Goal: Task Accomplishment & Management: Complete application form

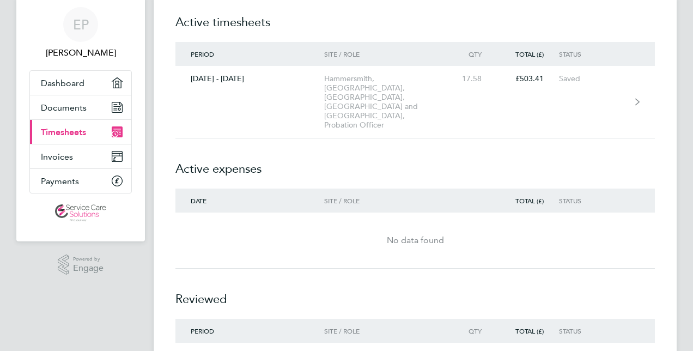
scroll to position [34, 0]
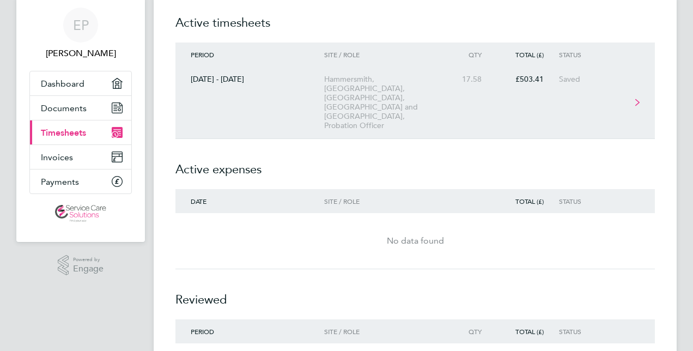
click at [322, 79] on div "[DATE] - [DATE]" at bounding box center [249, 79] width 149 height 9
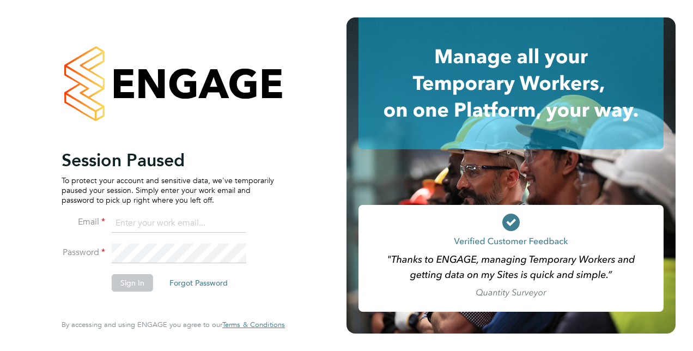
click at [132, 216] on input at bounding box center [179, 224] width 135 height 20
type input "[EMAIL_ADDRESS][DOMAIN_NAME]"
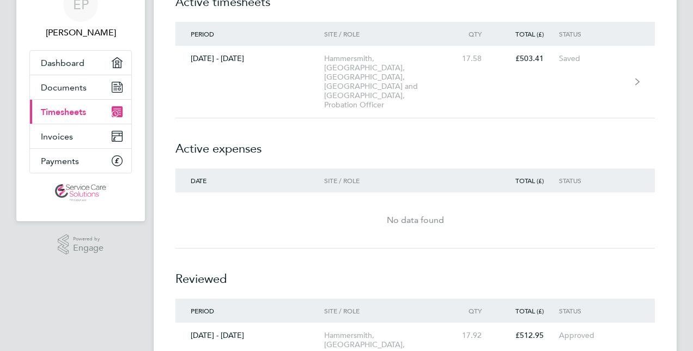
scroll to position [55, 0]
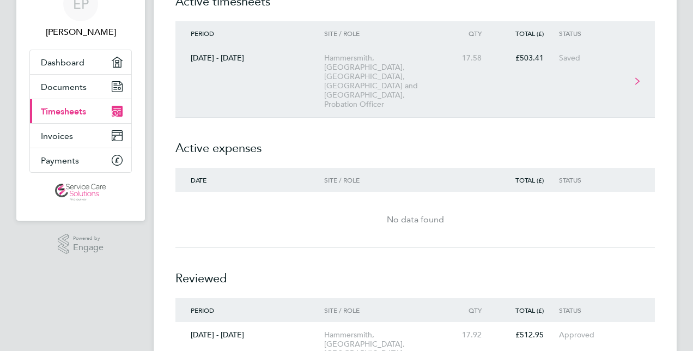
click at [332, 62] on div "Hammersmith, [GEOGRAPHIC_DATA], [GEOGRAPHIC_DATA], [GEOGRAPHIC_DATA] and [GEOGR…" at bounding box center [386, 81] width 125 height 56
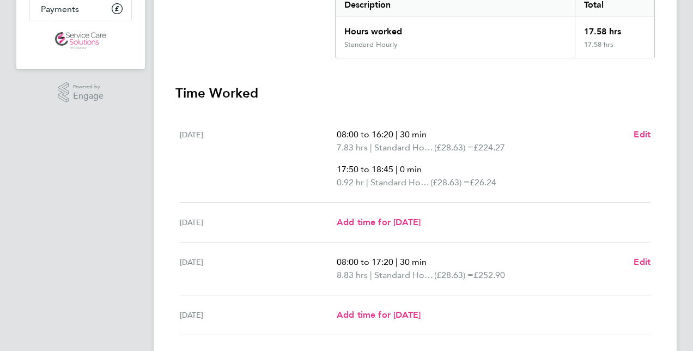
scroll to position [208, 0]
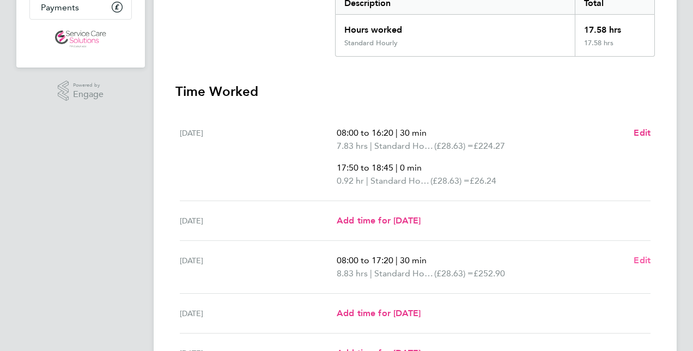
click at [643, 255] on span "Edit" at bounding box center [642, 260] width 17 height 10
select select "30"
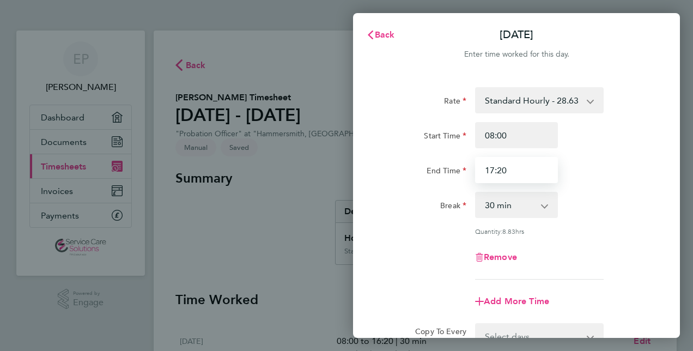
click at [510, 171] on input "17:20" at bounding box center [516, 170] width 83 height 26
type input "17:15"
click at [409, 209] on div "Break" at bounding box center [425, 203] width 83 height 22
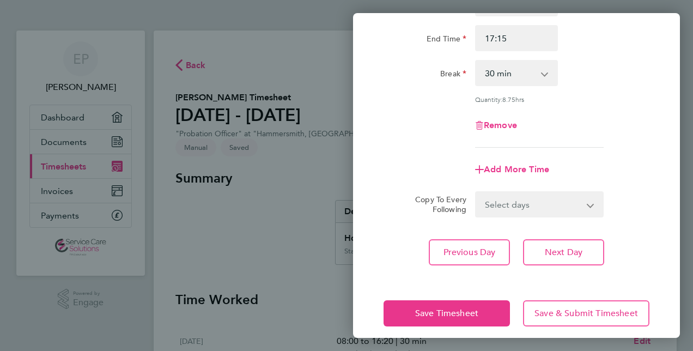
scroll to position [132, 0]
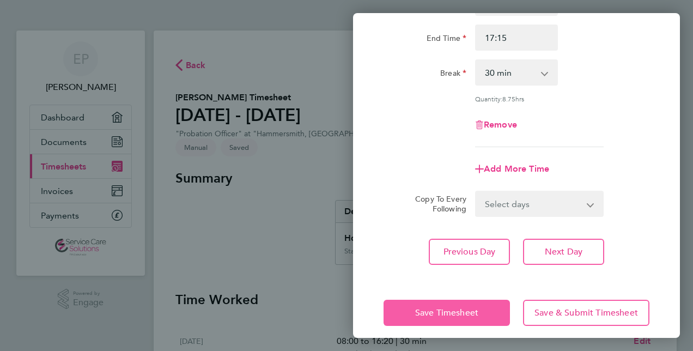
click at [455, 310] on span "Save Timesheet" at bounding box center [446, 312] width 63 height 11
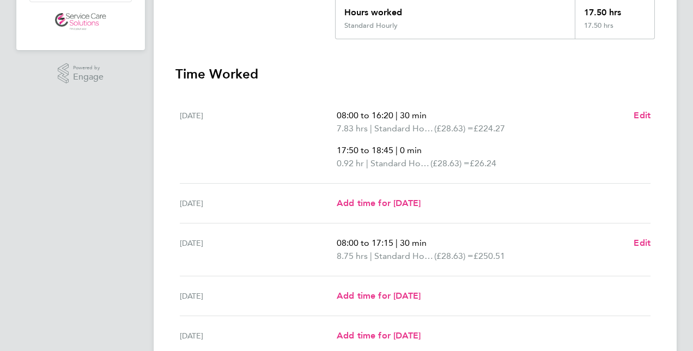
scroll to position [228, 0]
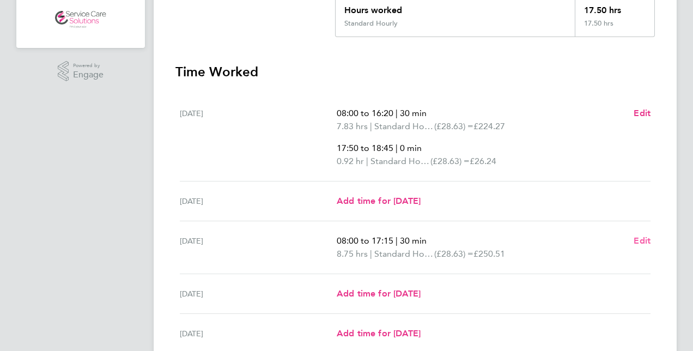
click at [643, 234] on link "Edit" at bounding box center [642, 240] width 17 height 13
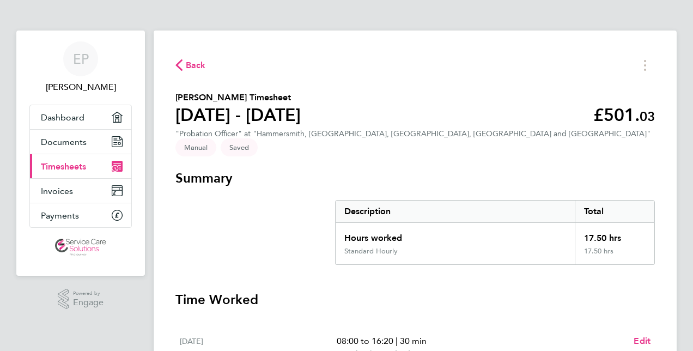
select select "30"
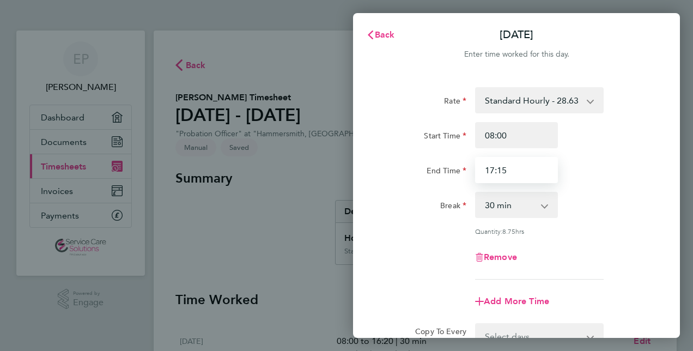
click at [508, 162] on input "17:15" at bounding box center [516, 170] width 83 height 26
type input "17:20"
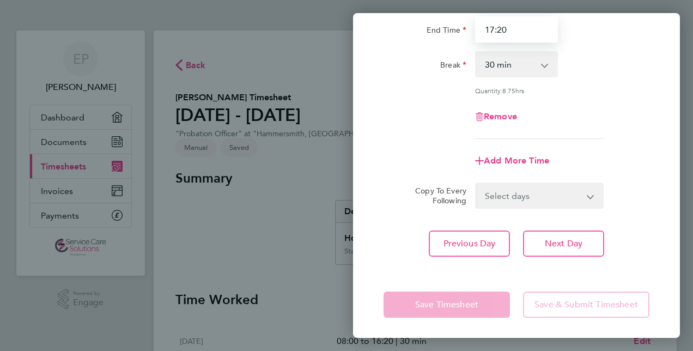
scroll to position [141, 0]
click at [394, 182] on div "Copy To Every Following Select days Day Weekday (Mon-Fri) Weekend (Sat-Sun) Thu…" at bounding box center [516, 195] width 275 height 26
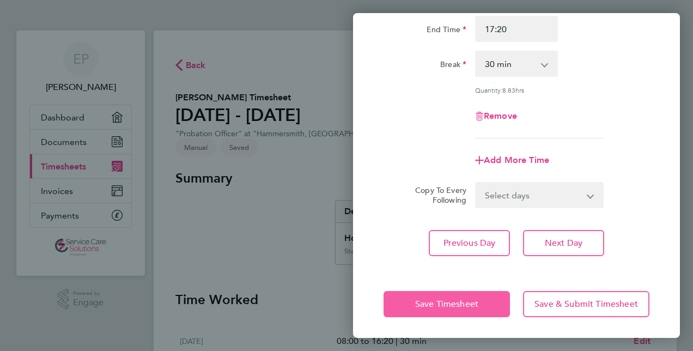
click at [452, 310] on button "Save Timesheet" at bounding box center [447, 304] width 126 height 26
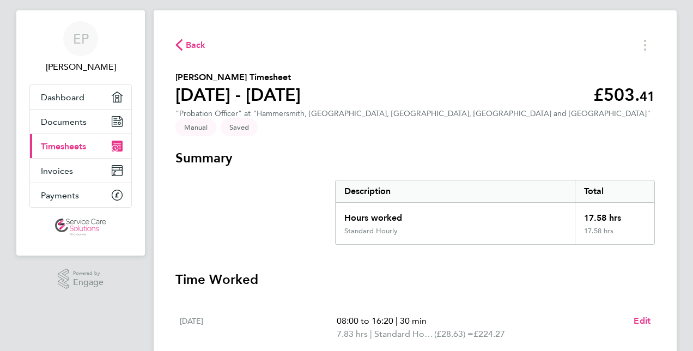
scroll to position [19, 0]
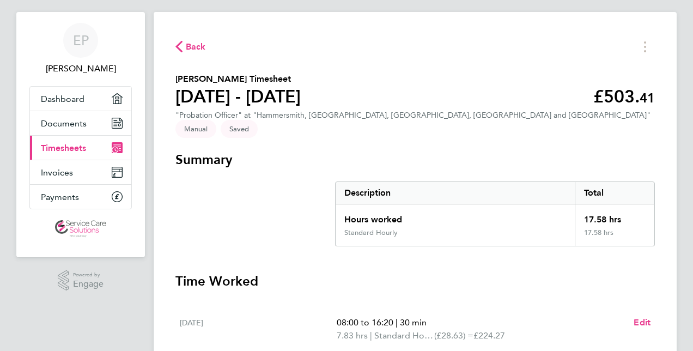
click at [396, 350] on p "17:50 to 18:45 | 0 min" at bounding box center [481, 357] width 288 height 13
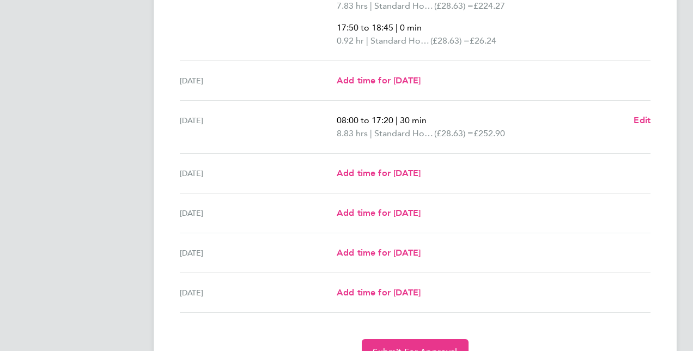
scroll to position [395, 0]
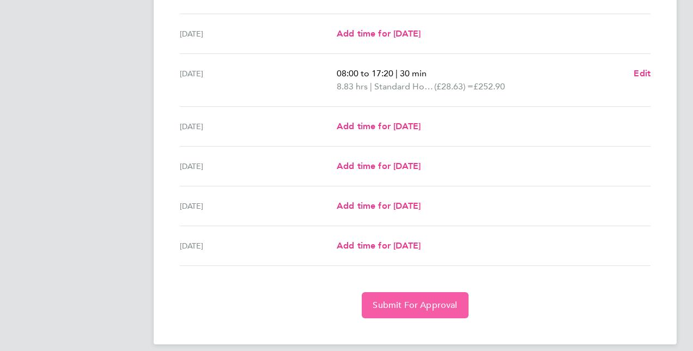
click at [394, 292] on button "Submit For Approval" at bounding box center [415, 305] width 106 height 26
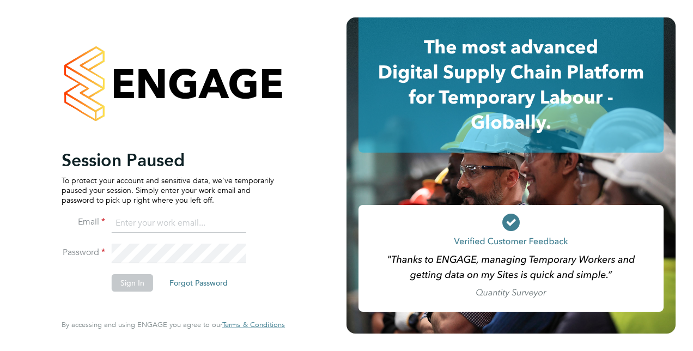
click at [128, 228] on input at bounding box center [179, 224] width 135 height 20
type input "ejpurnell15@gmail.com"
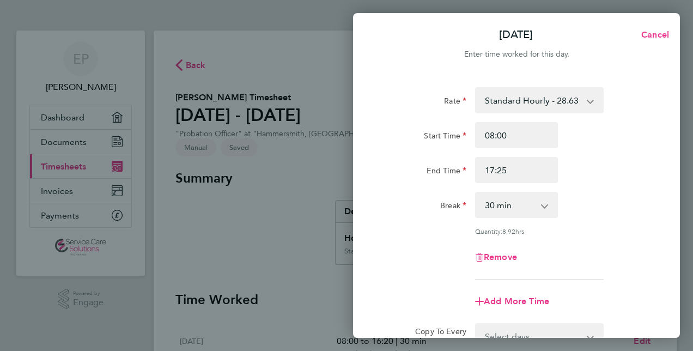
select select "30"
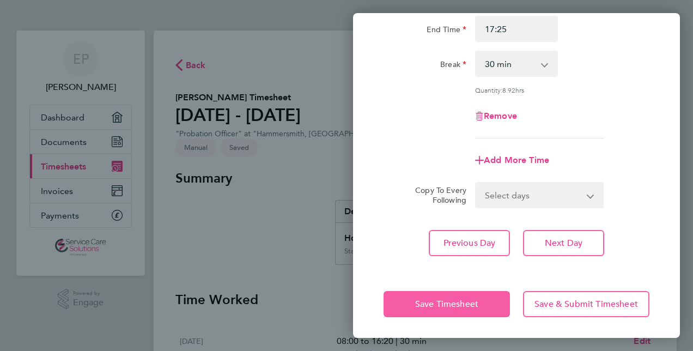
click at [461, 304] on span "Save Timesheet" at bounding box center [446, 304] width 63 height 11
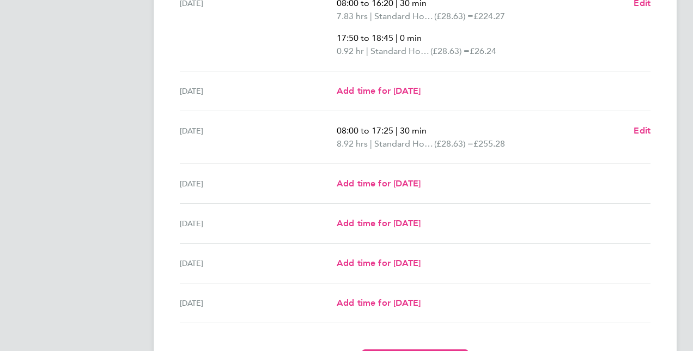
scroll to position [395, 0]
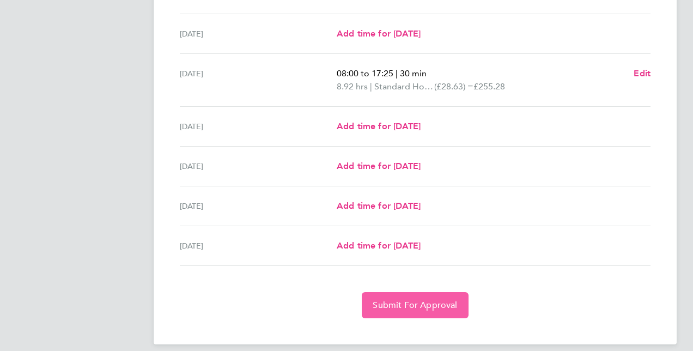
click at [437, 300] on span "Submit For Approval" at bounding box center [415, 305] width 84 height 11
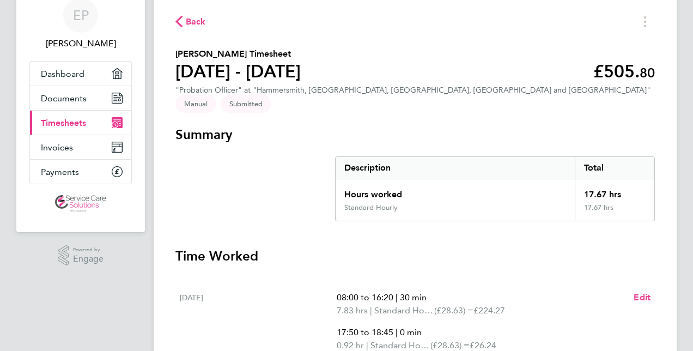
scroll to position [0, 0]
